Goal: Information Seeking & Learning: Compare options

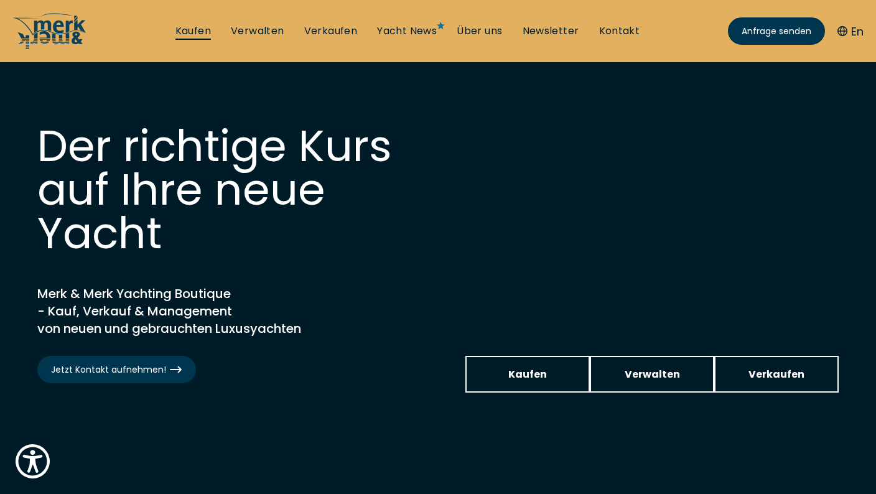
click at [197, 26] on link "Kaufen" at bounding box center [192, 31] width 35 height 14
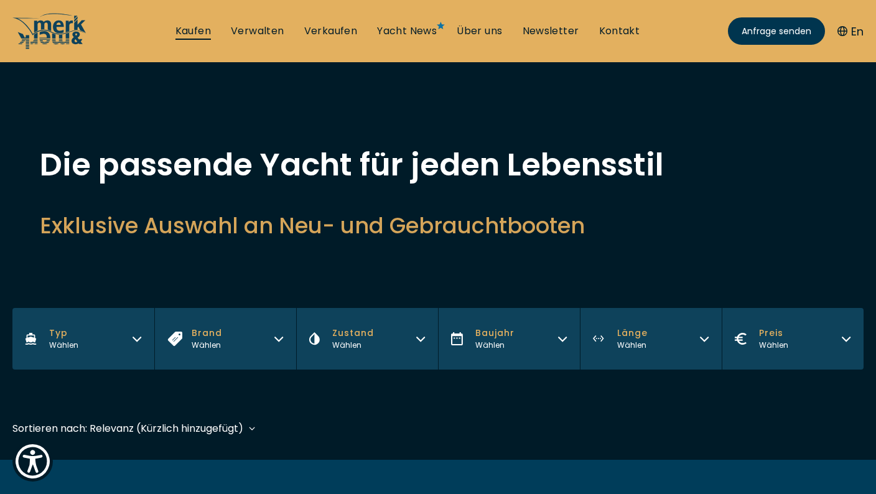
click at [198, 32] on link "Kaufen" at bounding box center [192, 31] width 35 height 14
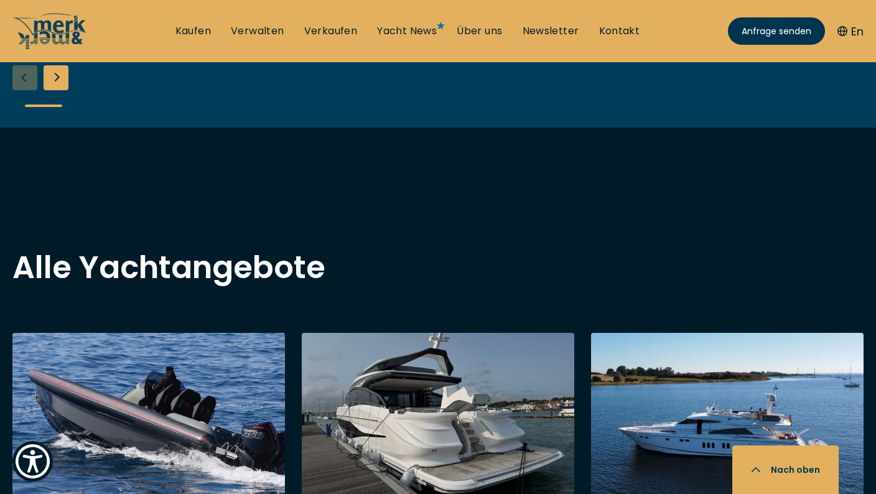
scroll to position [980, 0]
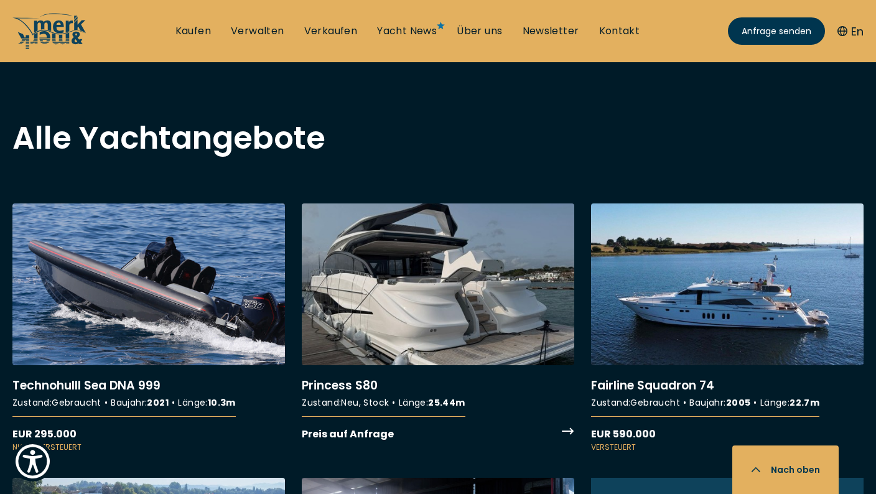
click at [453, 274] on link "More details about Princess S80" at bounding box center [438, 322] width 273 height 238
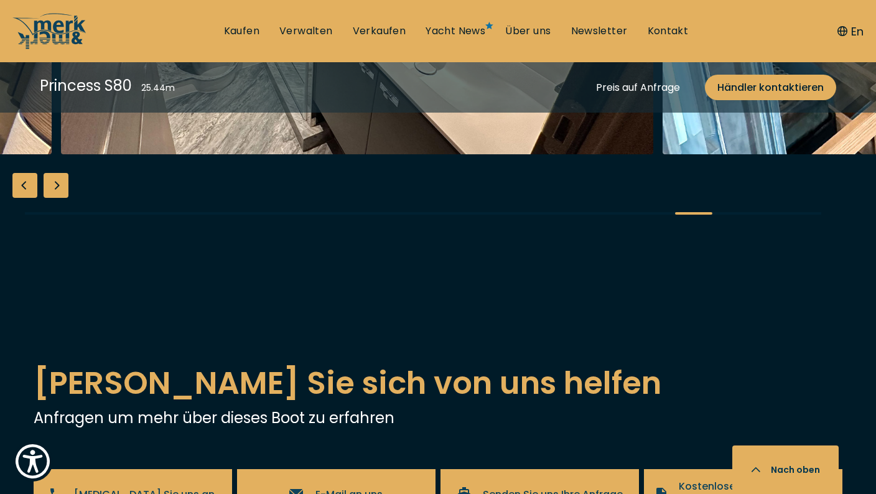
scroll to position [2405, 0]
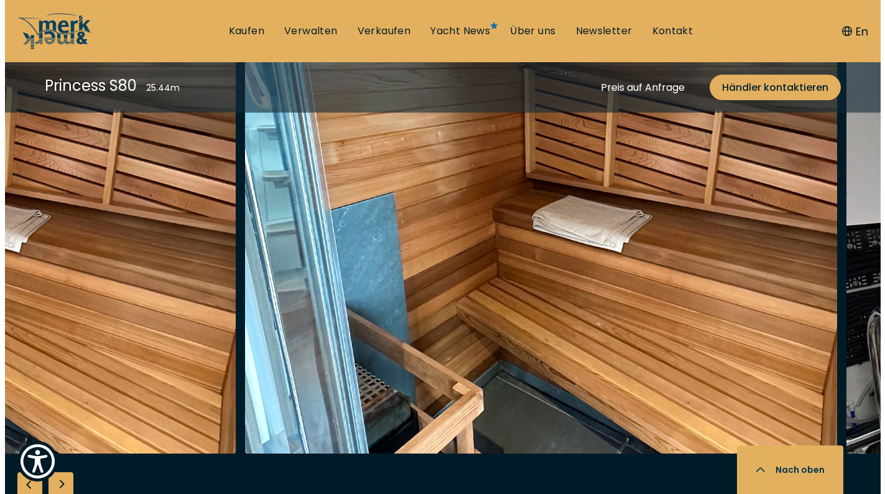
scroll to position [2478, 0]
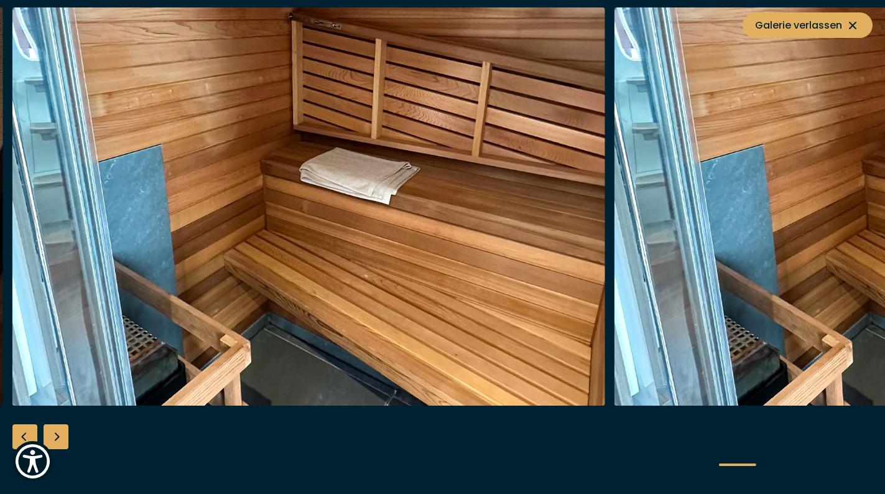
click at [124, 265] on img "button" at bounding box center [308, 206] width 593 height 398
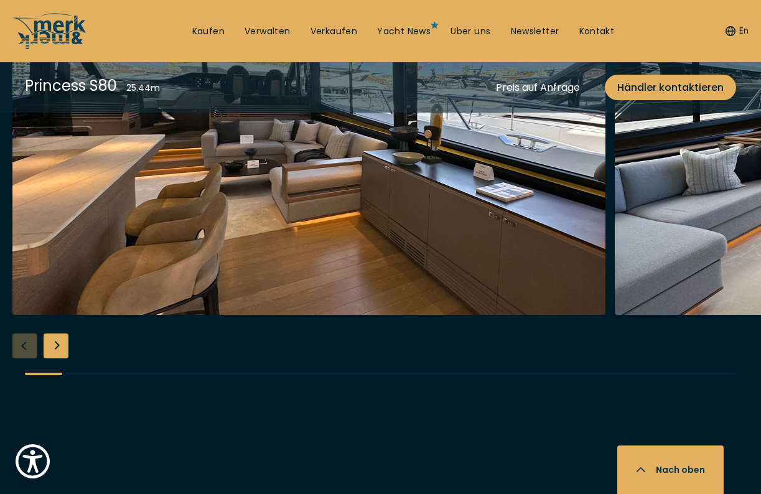
click at [361, 261] on img "button" at bounding box center [308, 116] width 593 height 398
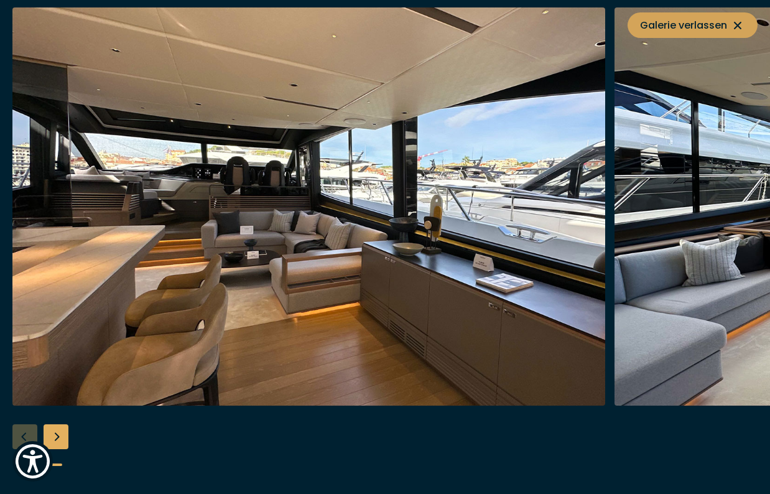
click at [749, 20] on button "Galerie verlassen" at bounding box center [693, 25] width 130 height 26
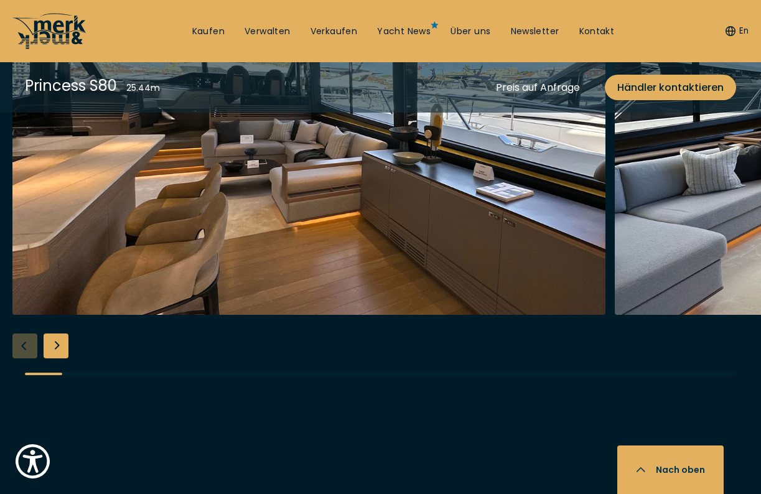
click at [49, 40] on icon at bounding box center [45, 30] width 55 height 35
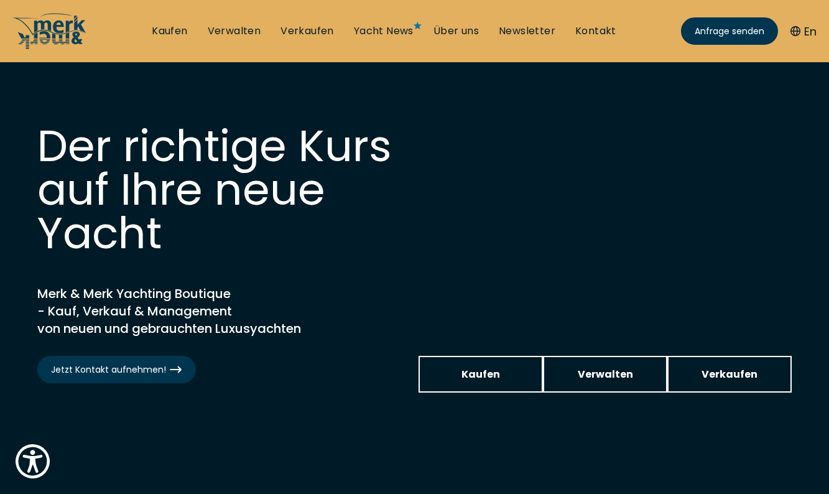
click at [177, 38] on ul "Kaufen Verwalten Verkaufen Yacht News Über uns Newsletter Kontakt Senden Sie un…" at bounding box center [384, 30] width 485 height 37
click at [176, 32] on link "Kaufen" at bounding box center [169, 31] width 35 height 14
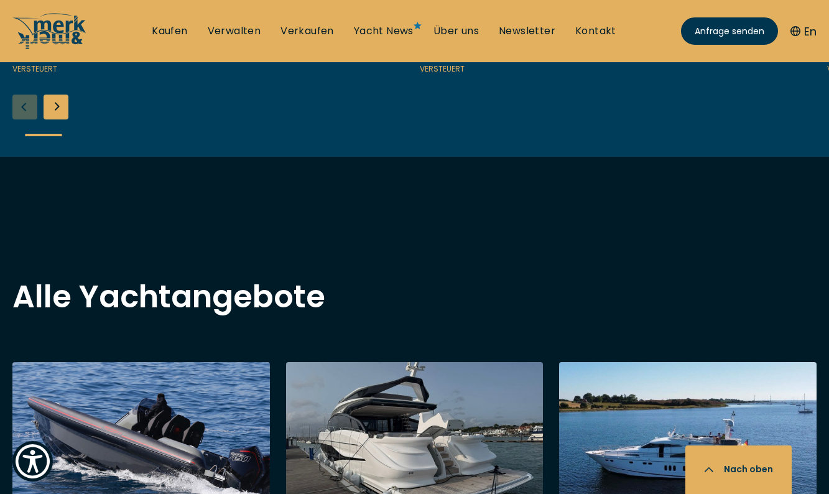
scroll to position [980, 0]
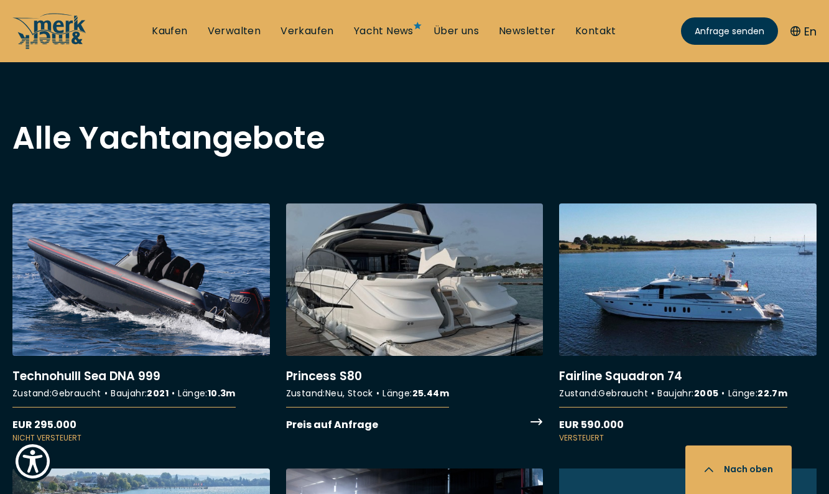
click at [417, 269] on link "More details about Princess S80" at bounding box center [415, 318] width 258 height 230
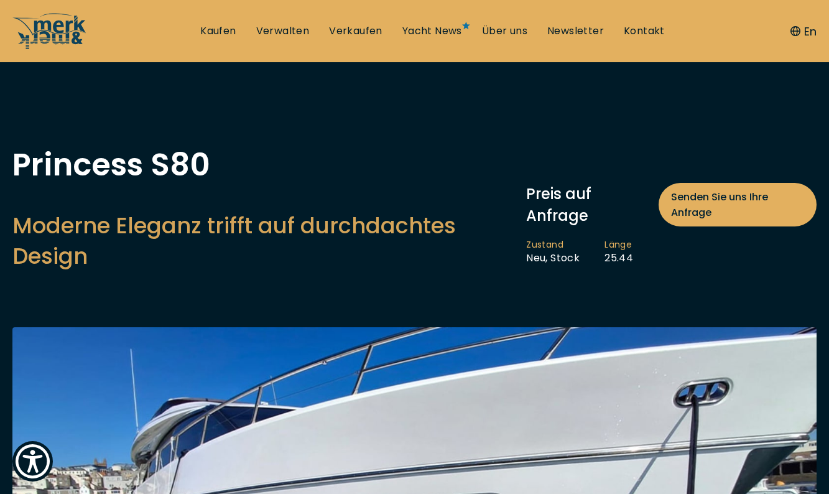
click at [224, 23] on ul "Kaufen Verwalten Verkaufen Yacht News Über uns Newsletter Kontakt Senden Sie un…" at bounding box center [432, 30] width 485 height 37
click at [224, 31] on link "Kaufen" at bounding box center [217, 31] width 35 height 14
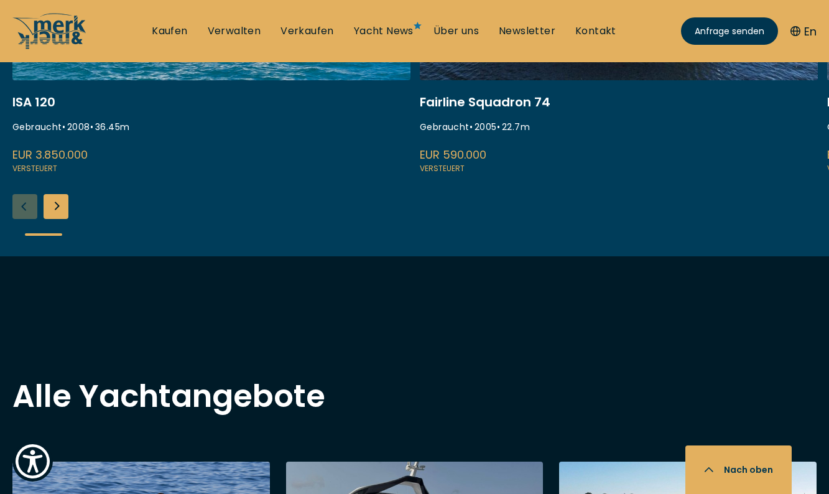
scroll to position [865, 0]
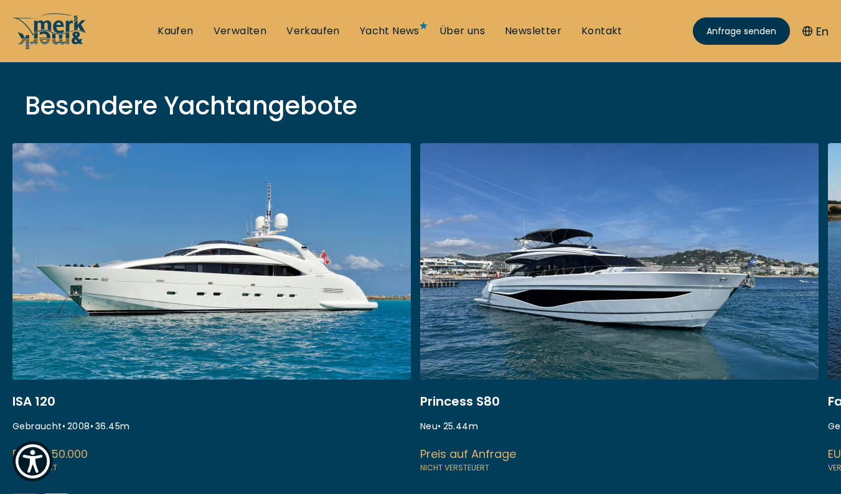
scroll to position [411, 0]
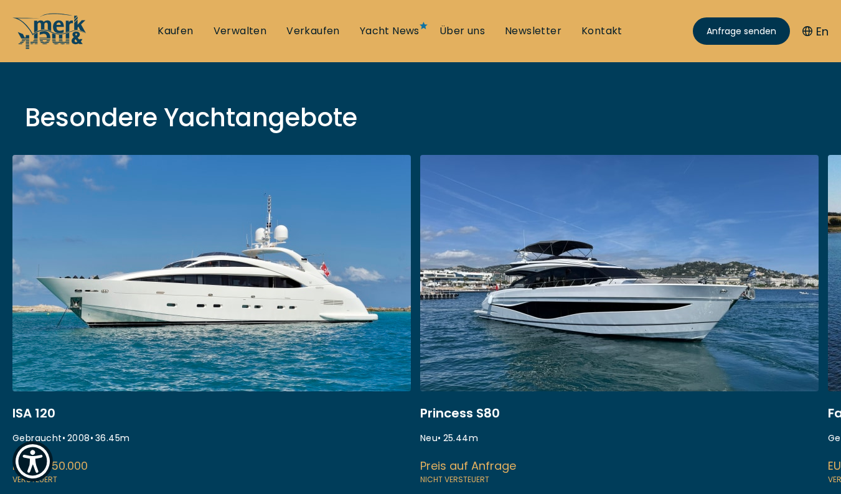
click at [658, 311] on link at bounding box center [619, 321] width 398 height 332
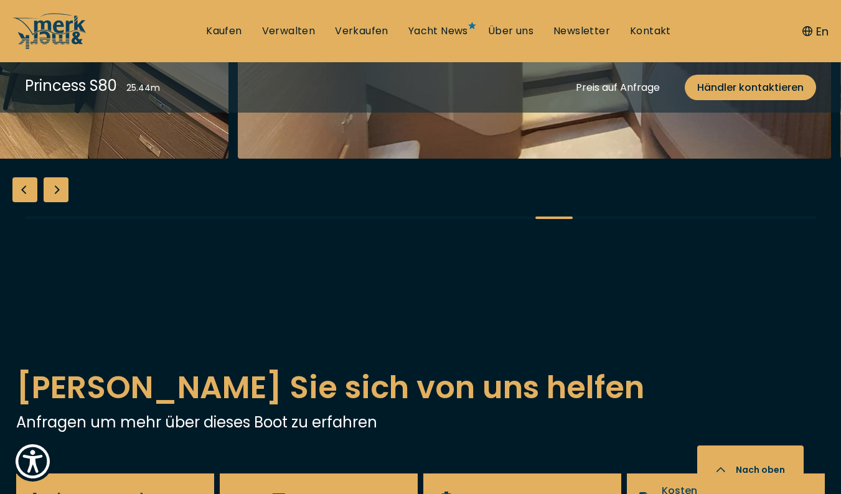
scroll to position [2401, 0]
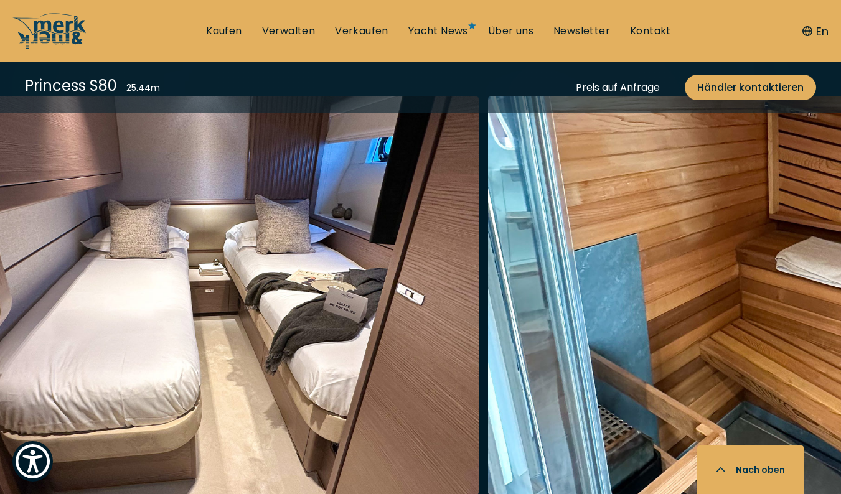
scroll to position [2383, 0]
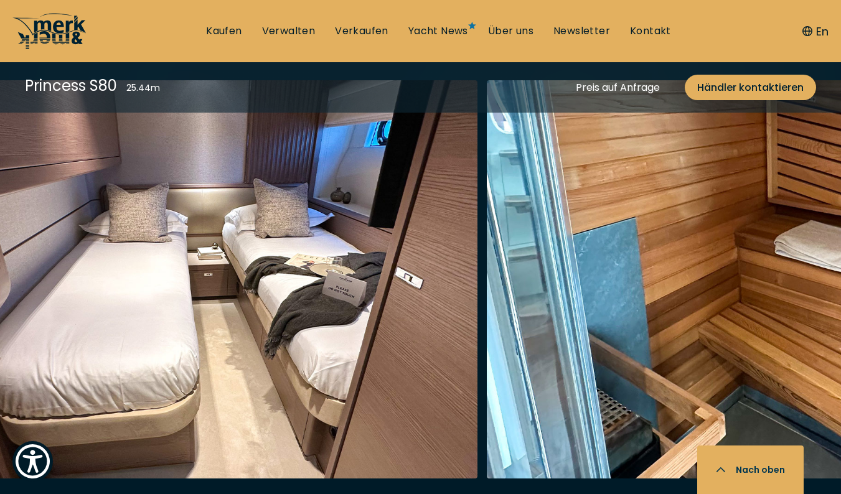
click at [63, 34] on icon at bounding box center [49, 30] width 75 height 37
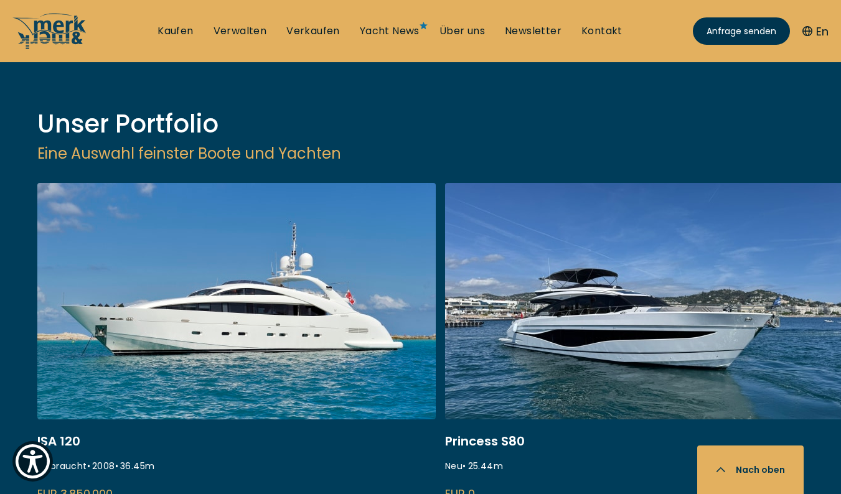
scroll to position [1630, 0]
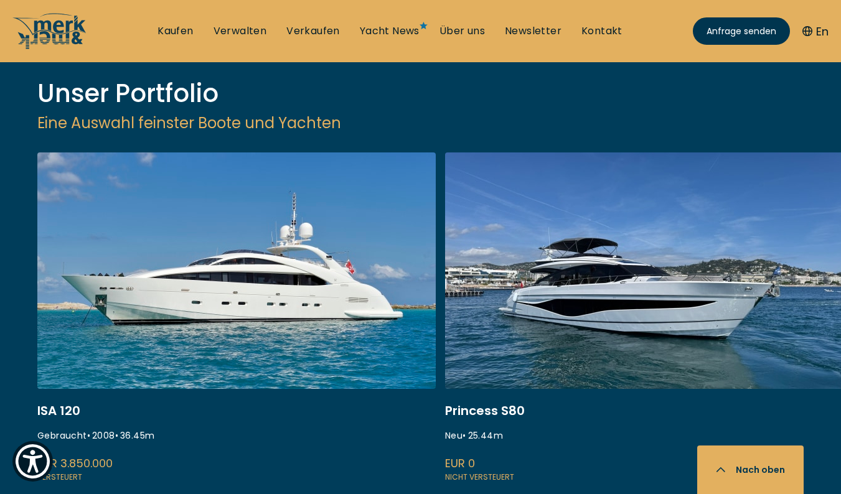
click at [543, 210] on link at bounding box center [644, 318] width 398 height 332
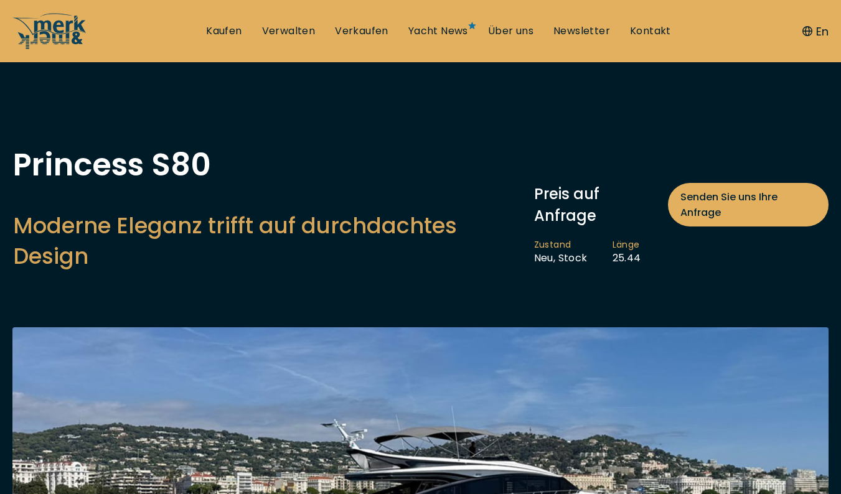
click at [49, 29] on icon at bounding box center [60, 31] width 52 height 25
click at [73, 28] on icon at bounding box center [49, 30] width 75 height 37
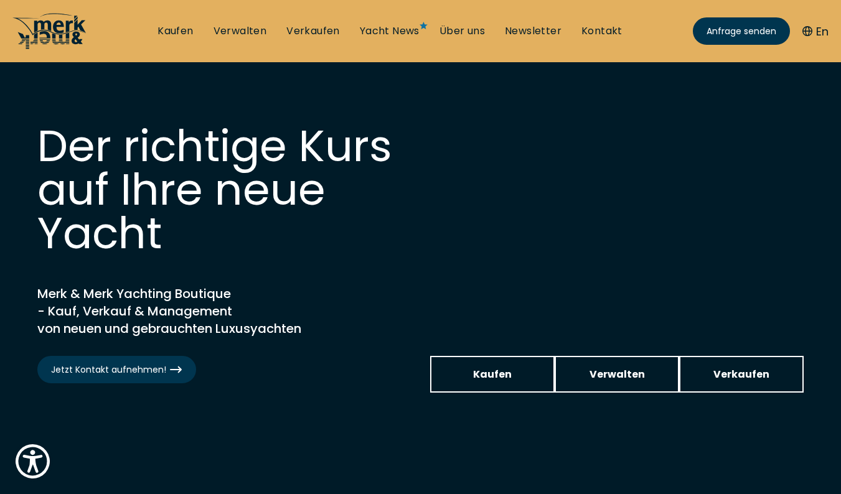
click at [73, 25] on icon at bounding box center [49, 30] width 75 height 37
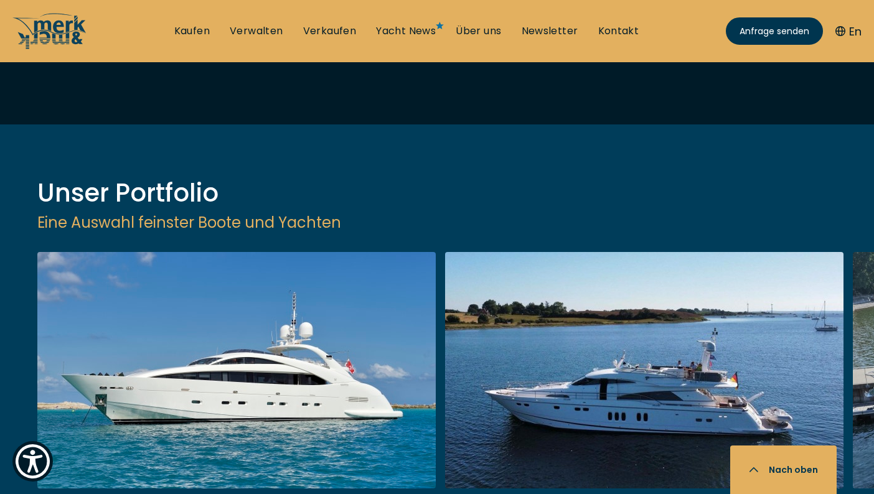
scroll to position [1592, 0]
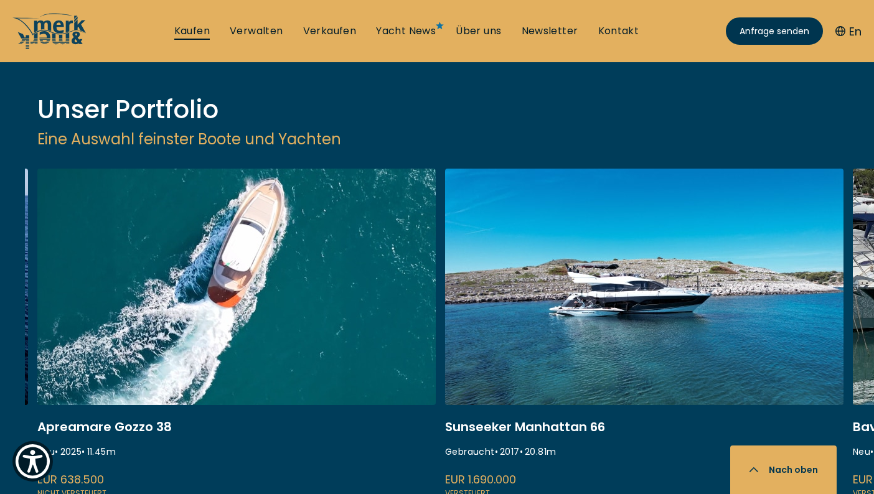
click at [198, 32] on link "Kaufen" at bounding box center [191, 31] width 35 height 14
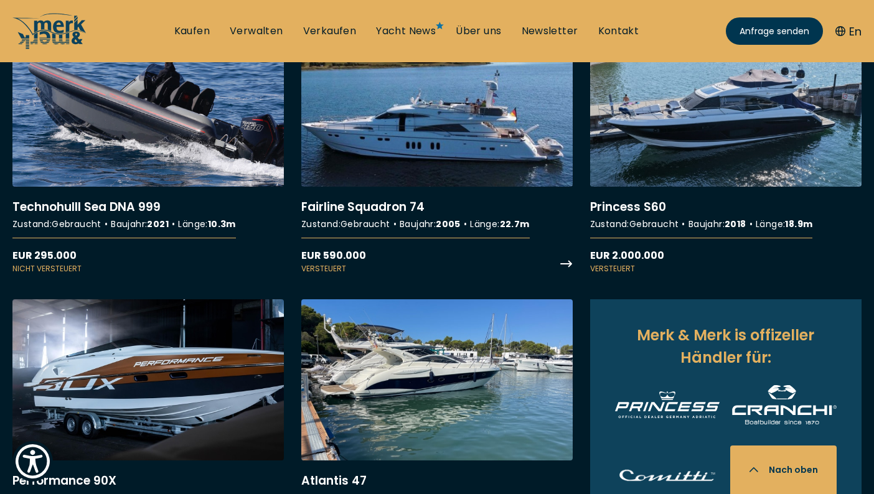
scroll to position [1154, 0]
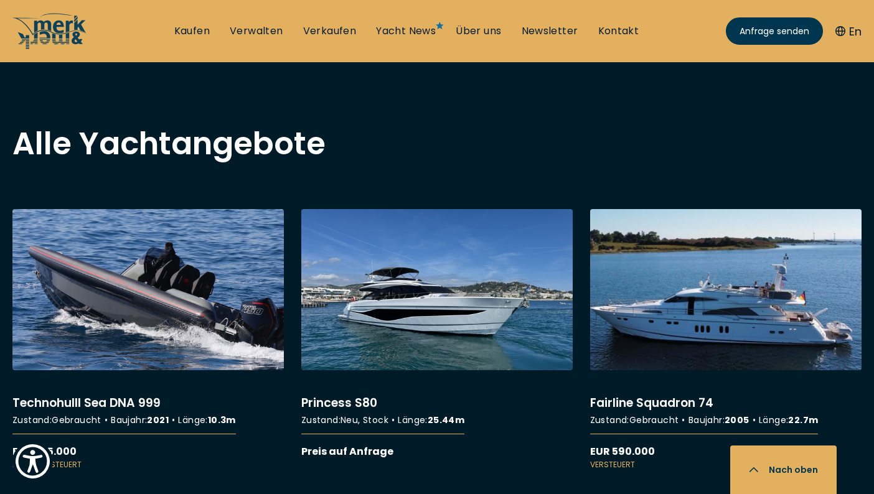
scroll to position [944, 0]
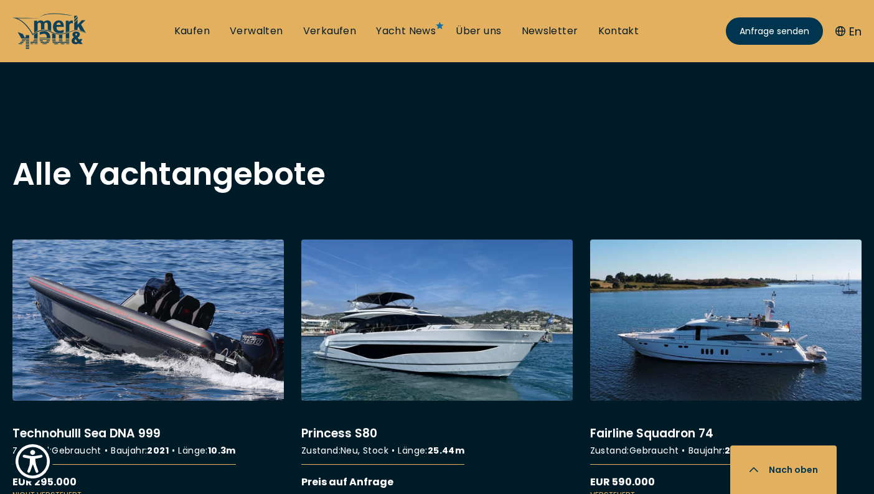
click at [437, 342] on link "More details about Princess S80" at bounding box center [436, 365] width 271 height 250
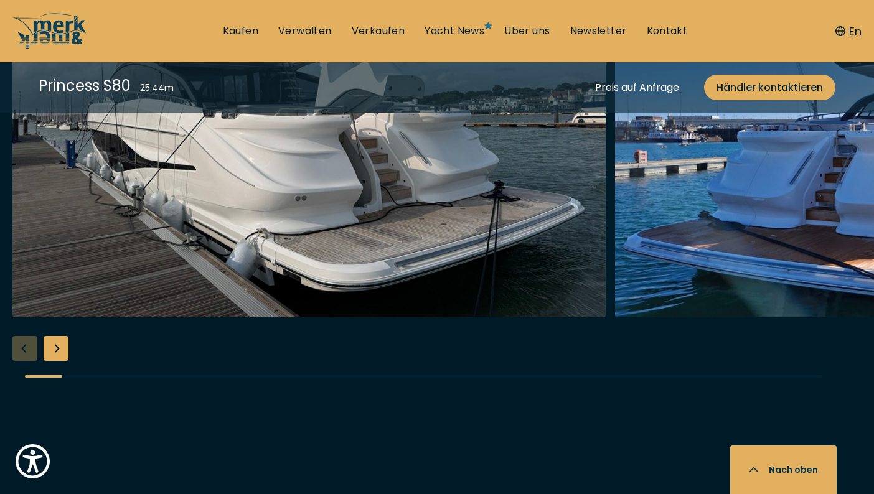
scroll to position [1804, 0]
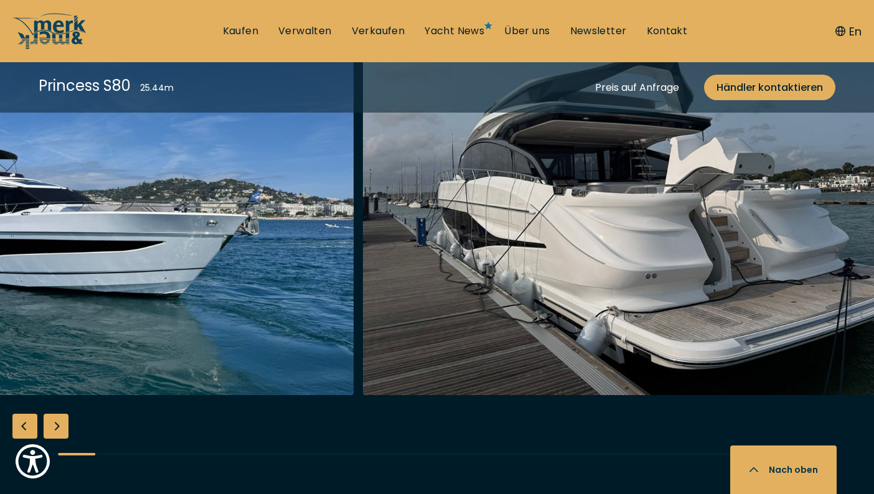
scroll to position [1781, 0]
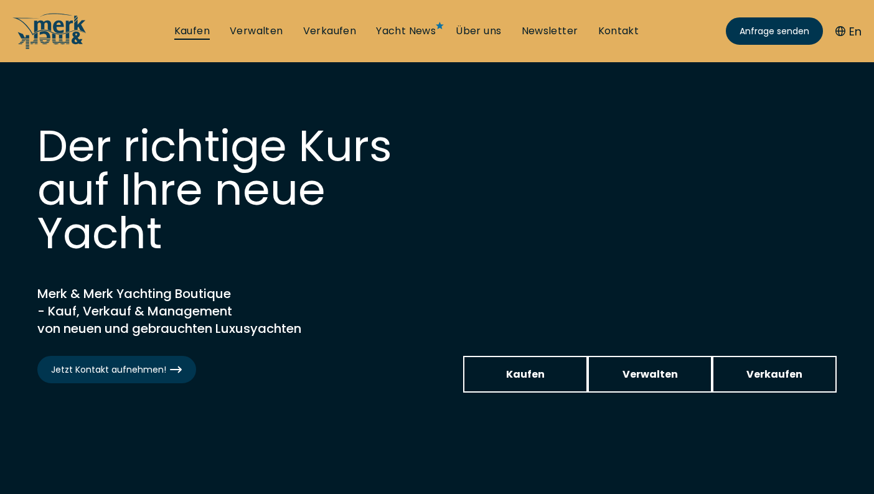
click at [195, 29] on link "Kaufen" at bounding box center [191, 31] width 35 height 14
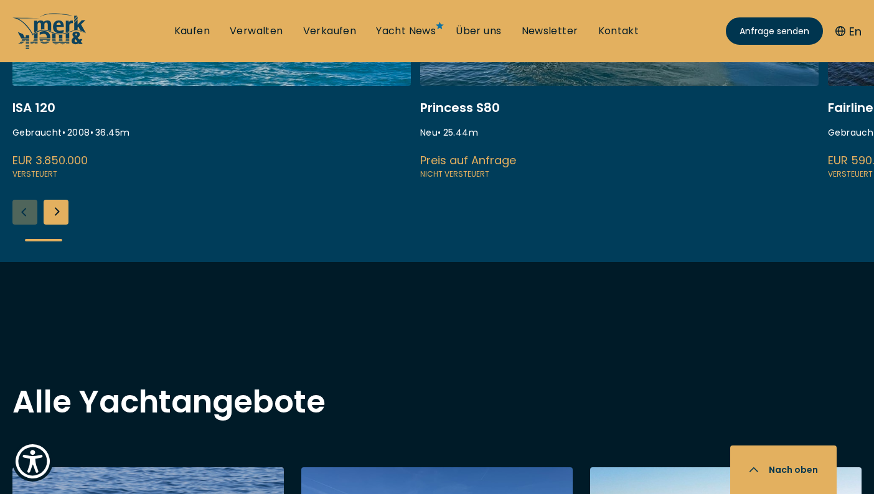
scroll to position [542, 0]
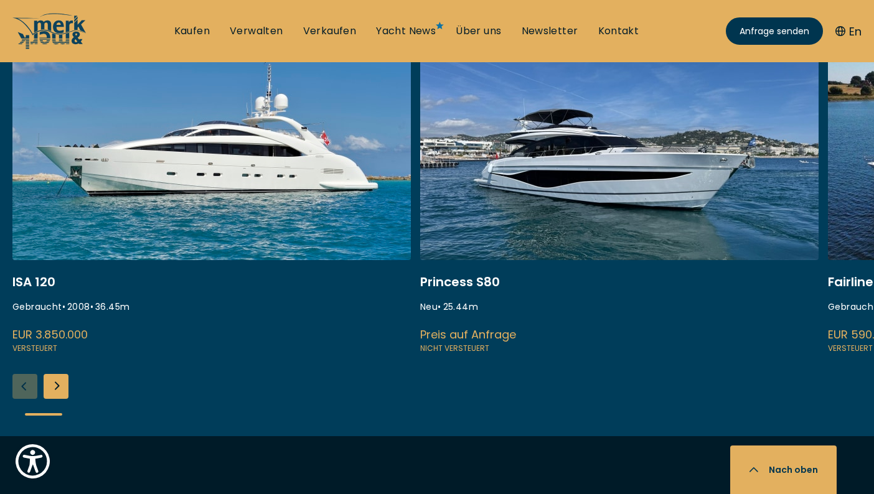
click at [599, 248] on link at bounding box center [619, 190] width 398 height 332
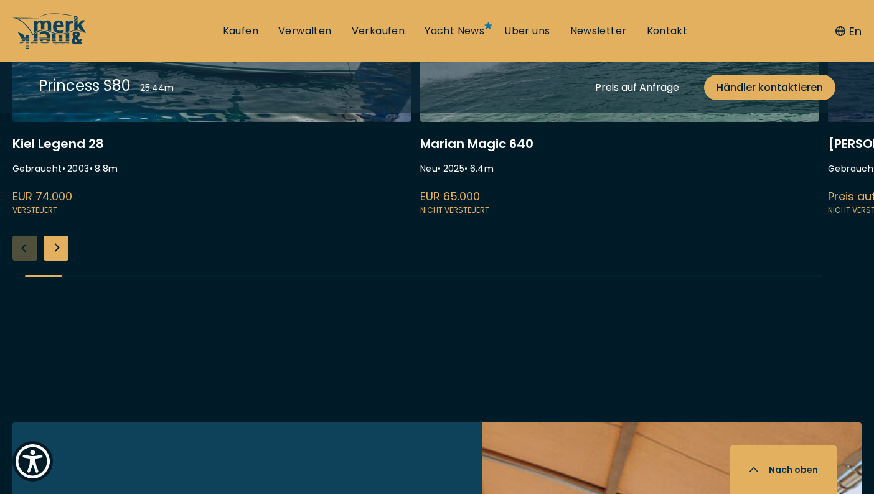
scroll to position [3497, 0]
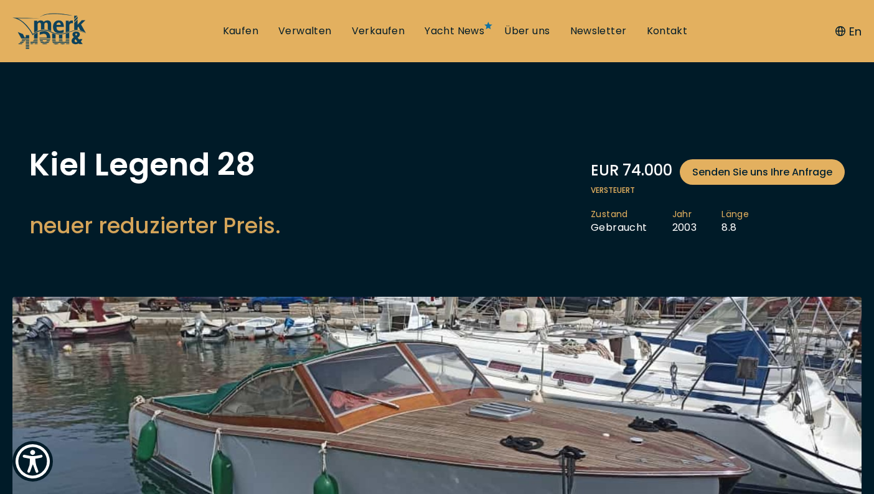
scroll to position [128, 0]
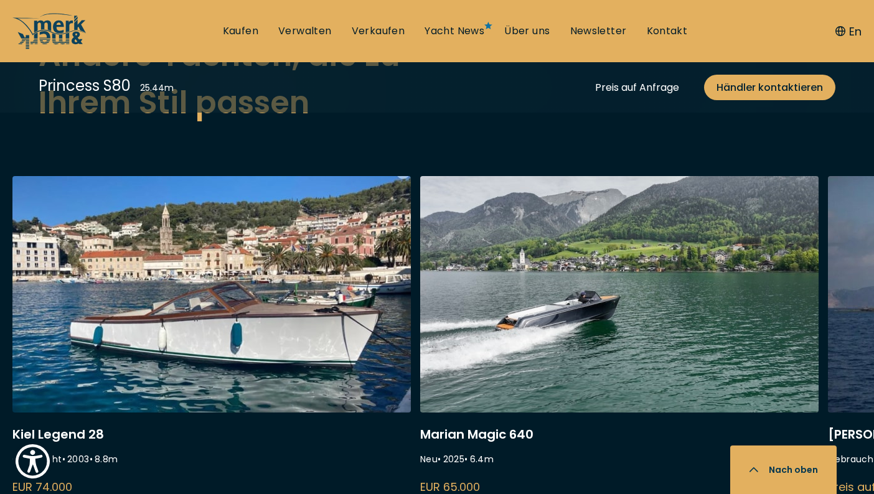
scroll to position [3340, 0]
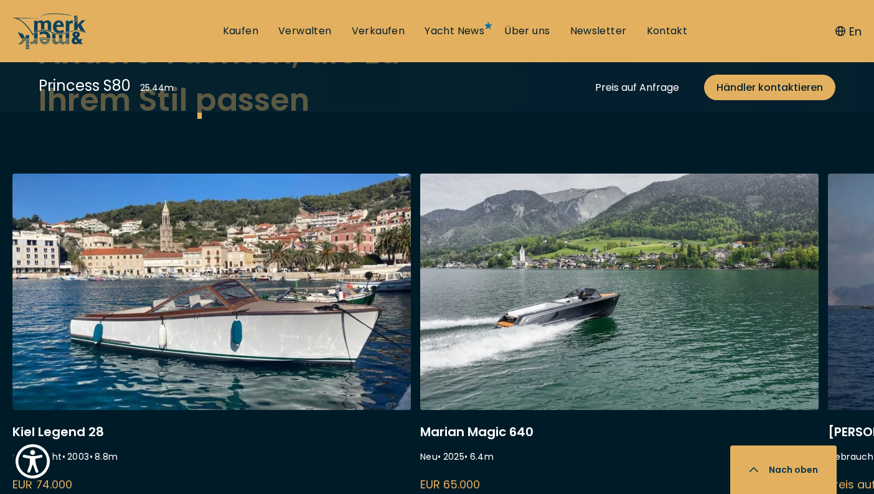
click at [291, 333] on link at bounding box center [211, 340] width 398 height 332
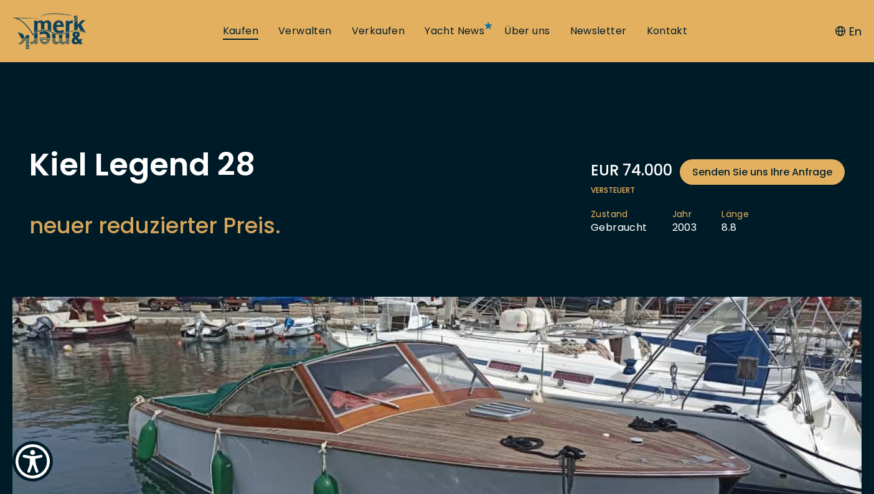
click at [244, 24] on link "Kaufen" at bounding box center [240, 31] width 35 height 14
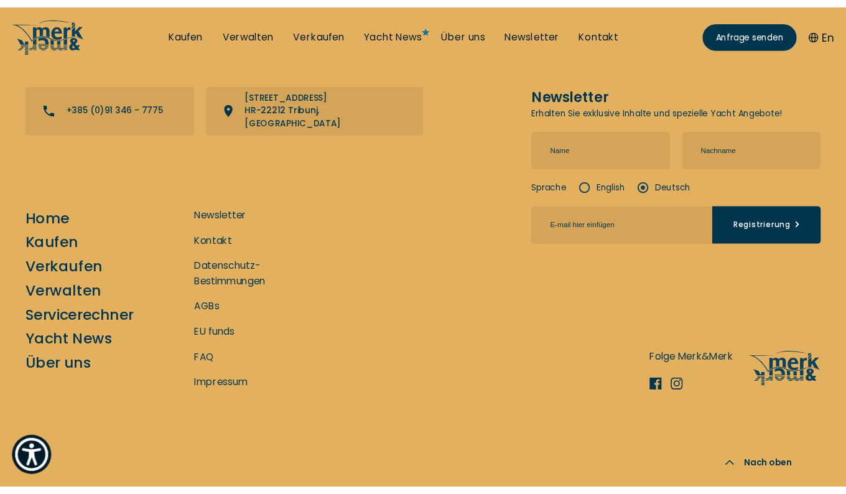
scroll to position [8896, 0]
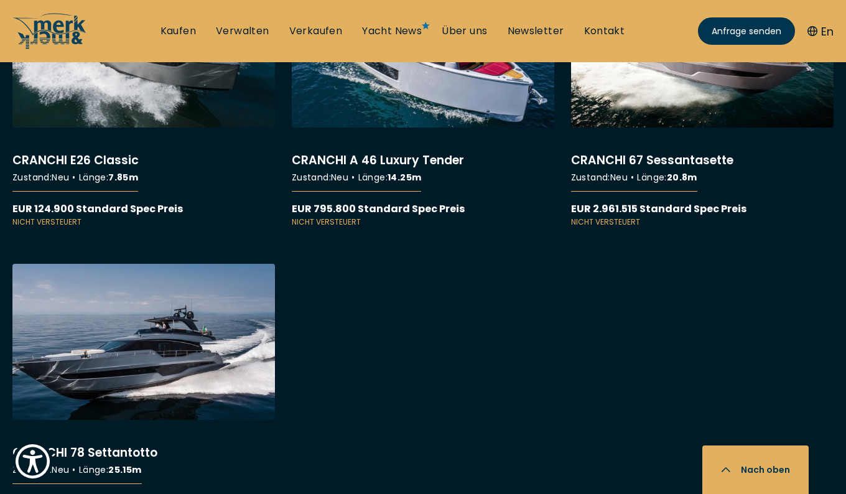
scroll to position [10379, 0]
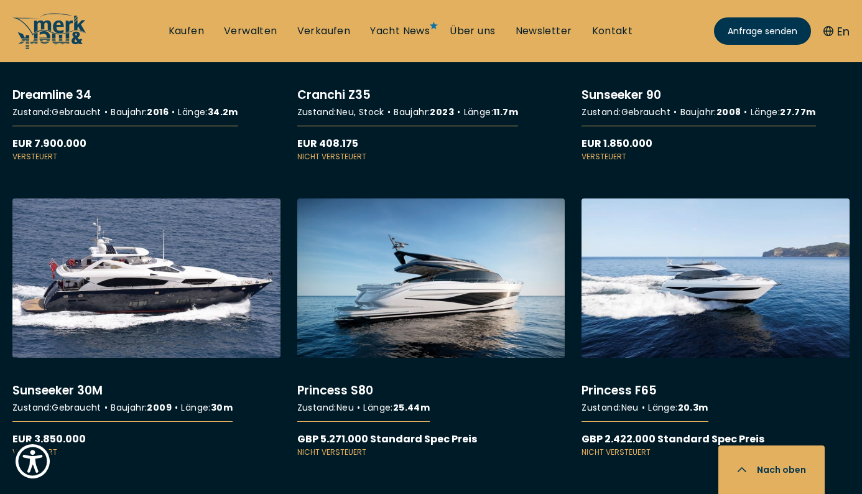
scroll to position [7921, 0]
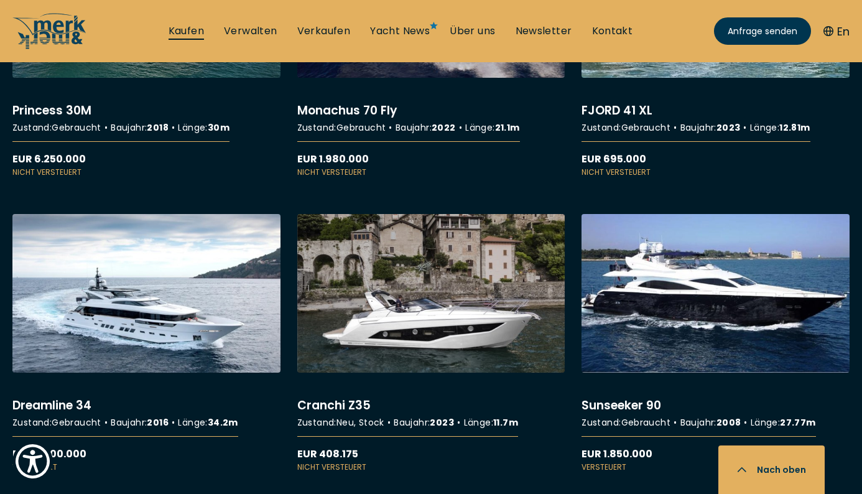
click at [182, 31] on link "Kaufen" at bounding box center [186, 31] width 35 height 14
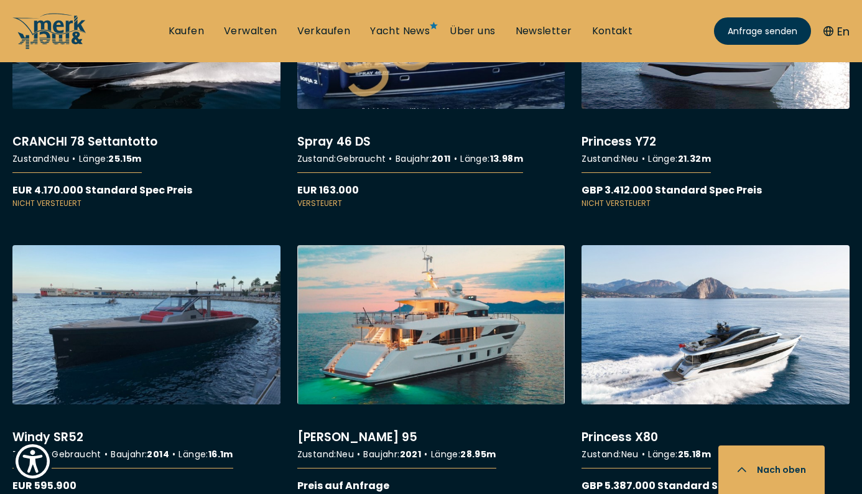
scroll to position [8777, 0]
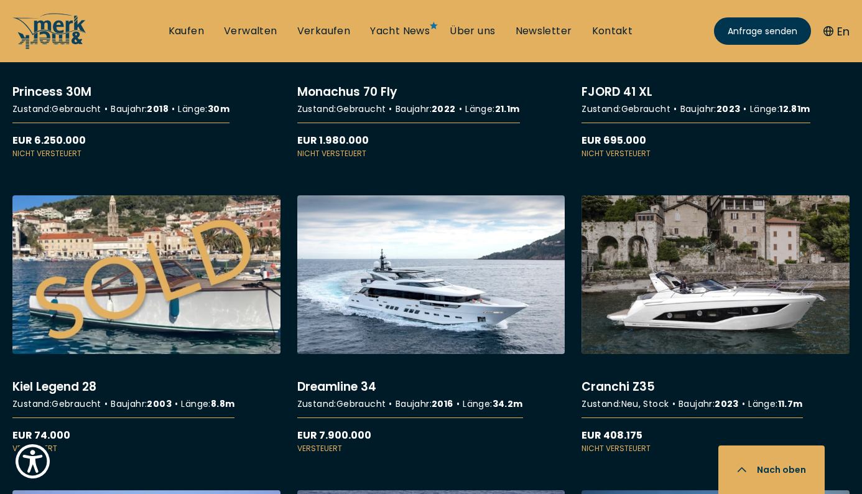
scroll to position [8594, 0]
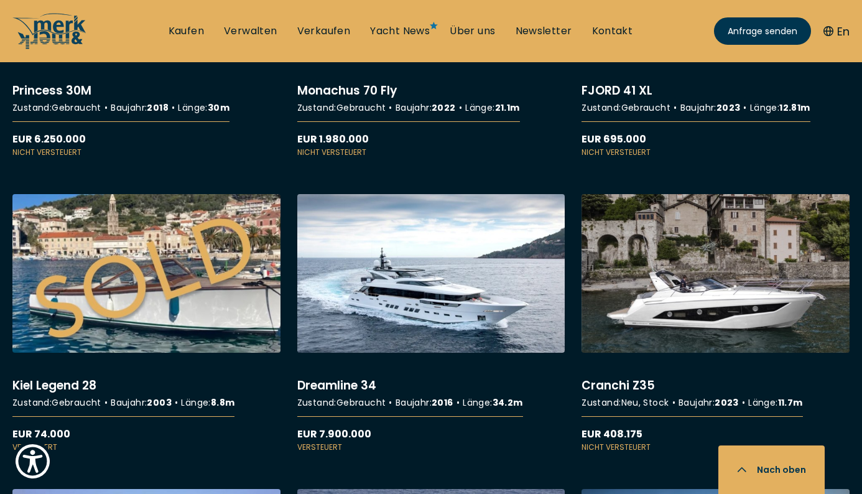
click at [176, 276] on link "More details about Kiel Legend 28" at bounding box center [146, 323] width 268 height 259
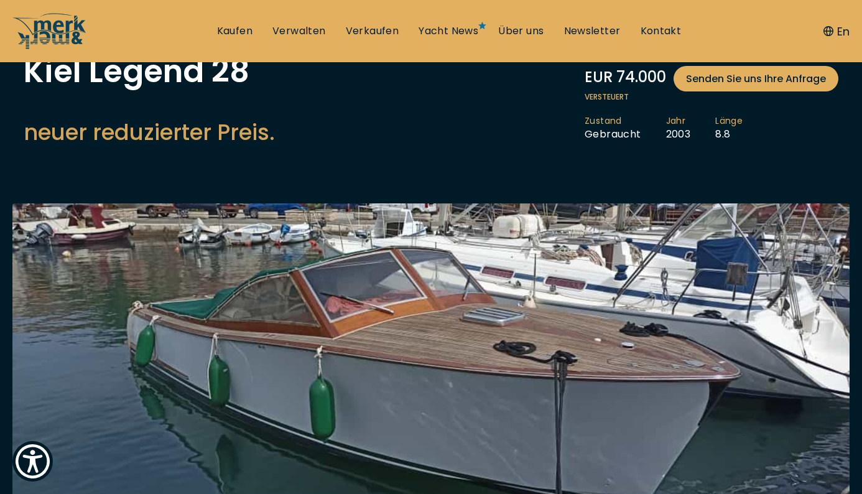
scroll to position [186, 0]
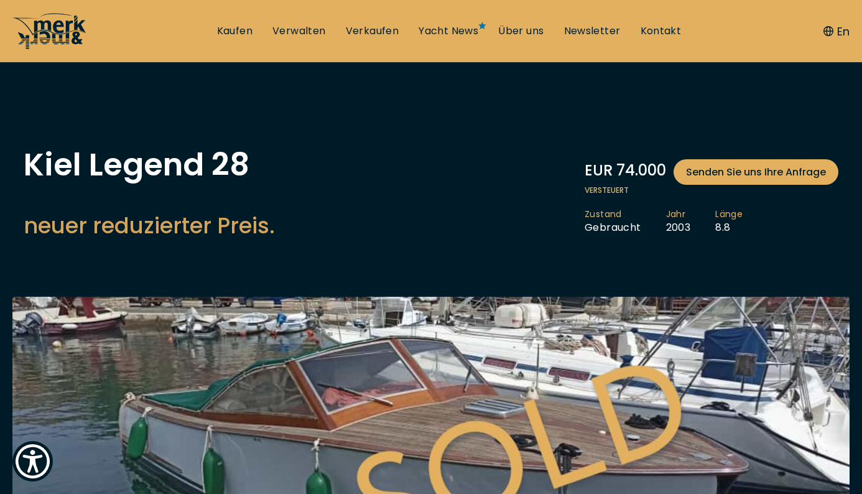
click at [55, 20] on icon at bounding box center [49, 30] width 75 height 37
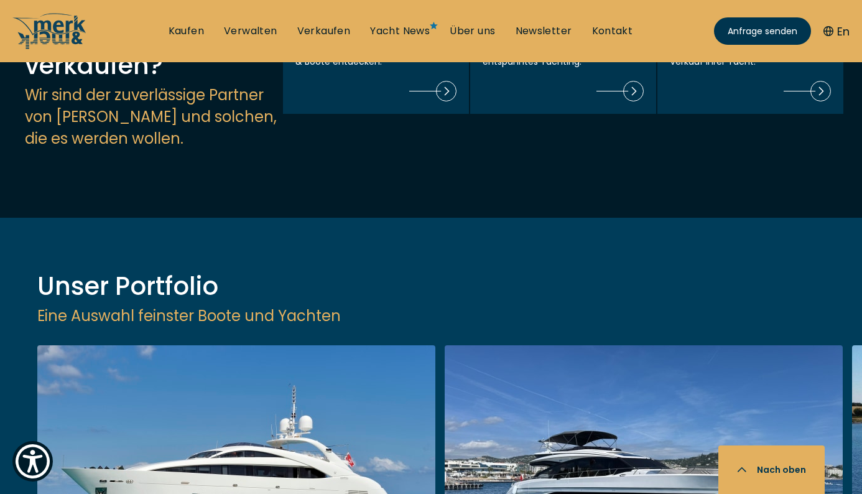
scroll to position [1497, 0]
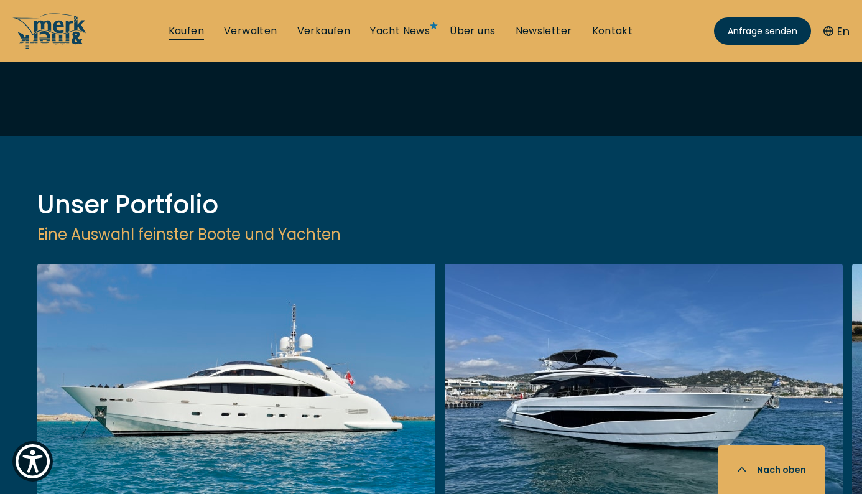
click at [189, 36] on link "Kaufen" at bounding box center [186, 31] width 35 height 14
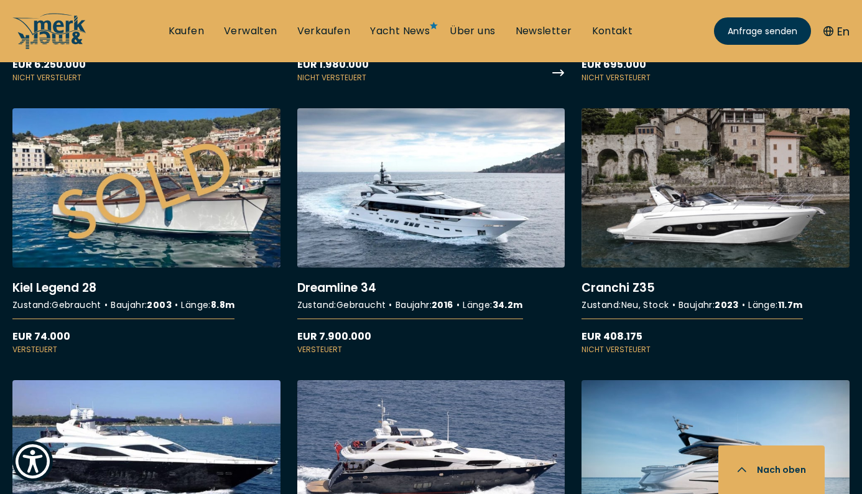
scroll to position [6595, 0]
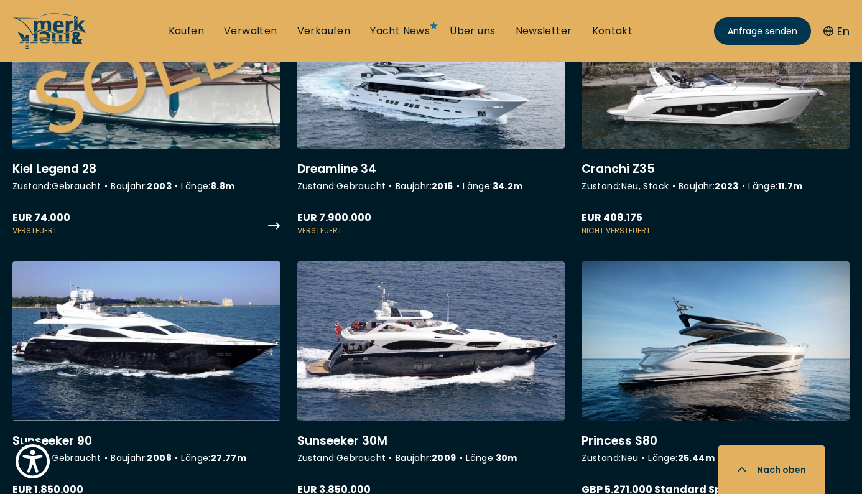
click at [194, 106] on link "More details about Kiel Legend 28" at bounding box center [146, 112] width 268 height 247
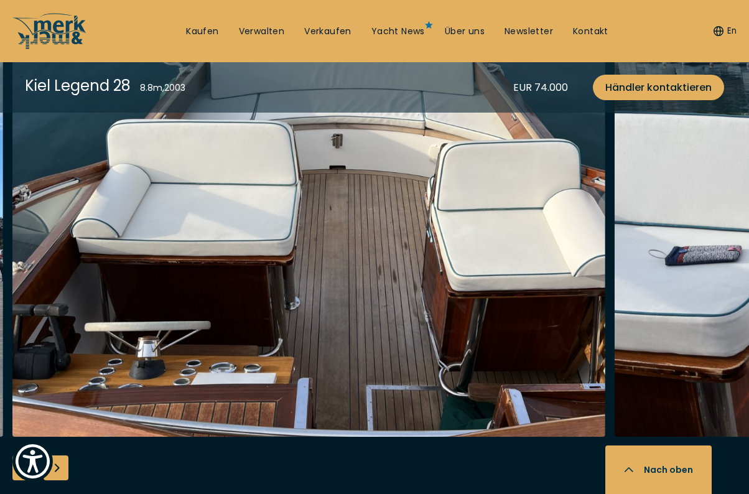
scroll to position [911, 0]
